Goal: Navigation & Orientation: Find specific page/section

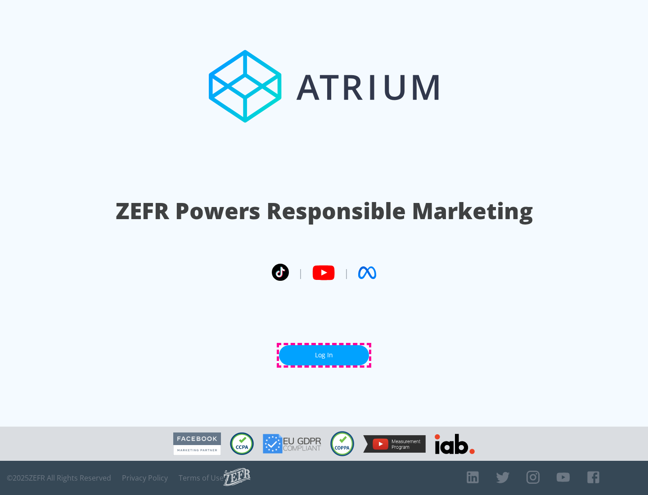
click at [324, 355] on link "Log In" at bounding box center [324, 355] width 90 height 20
